Goal: Information Seeking & Learning: Learn about a topic

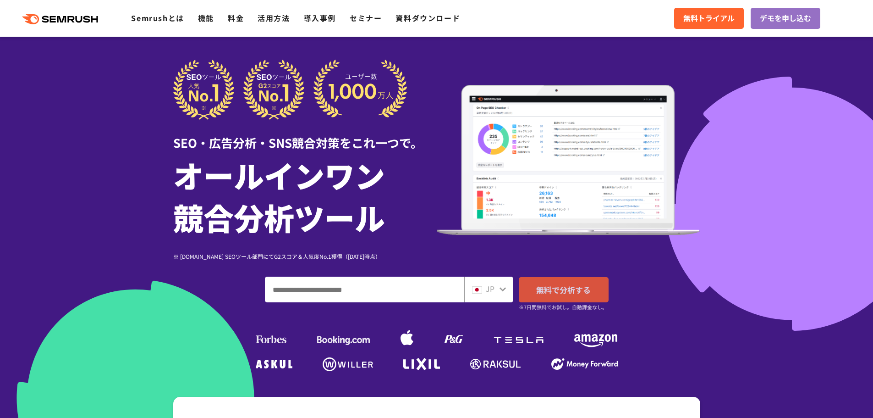
click at [574, 284] on span "無料で分析する" at bounding box center [563, 289] width 55 height 11
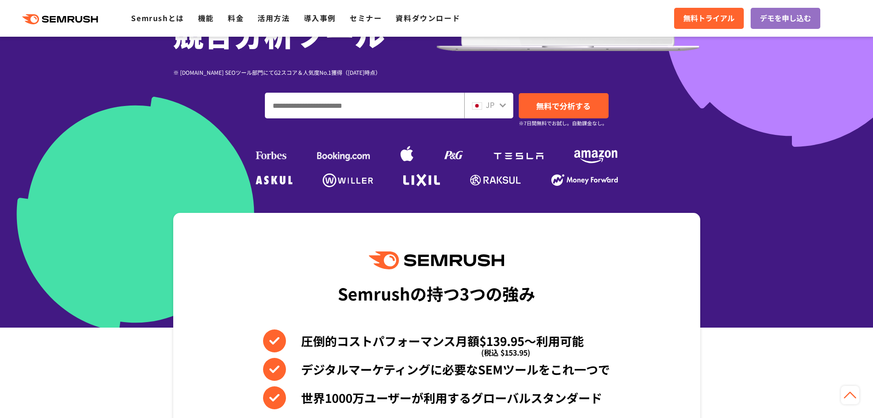
scroll to position [183, 0]
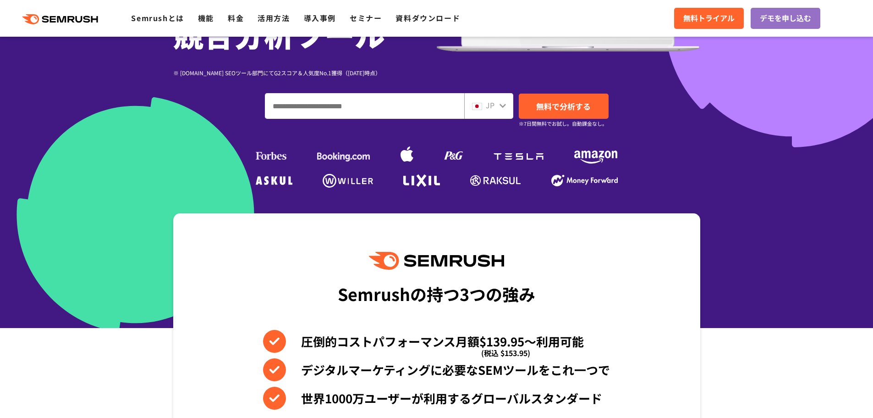
click at [387, 106] on input "ドメイン、キーワードまたはURLを入力してください" at bounding box center [364, 106] width 199 height 25
type input "**********"
click at [538, 113] on link "無料で分析する" at bounding box center [564, 106] width 90 height 25
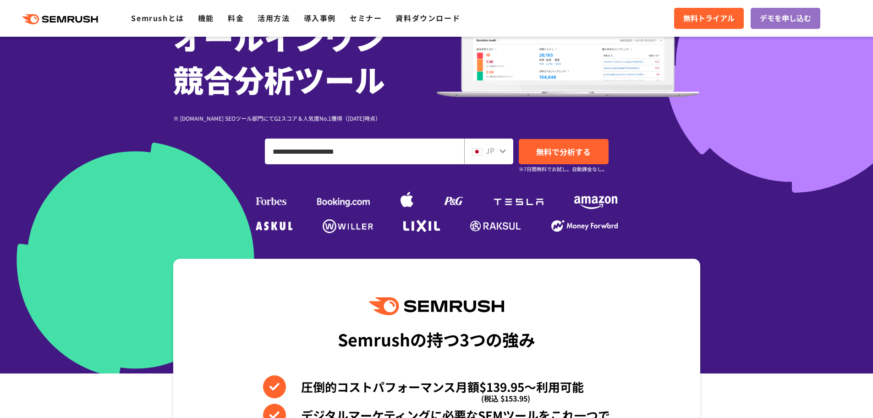
scroll to position [138, 0]
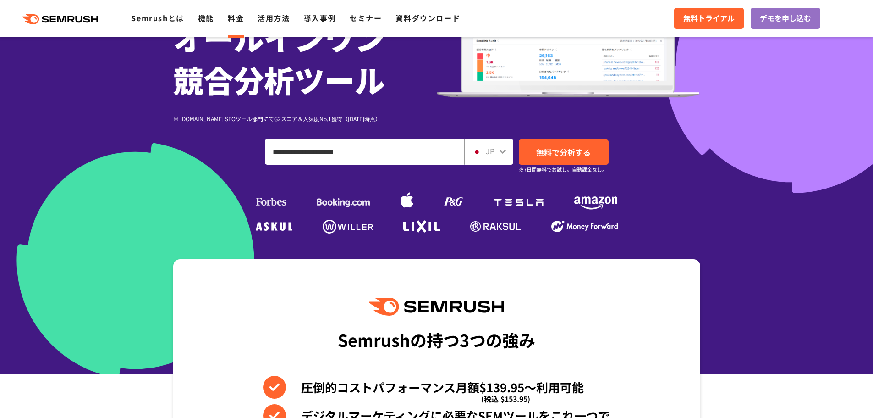
click at [244, 21] on link "料金" at bounding box center [236, 17] width 16 height 11
